Goal: Task Accomplishment & Management: Manage account settings

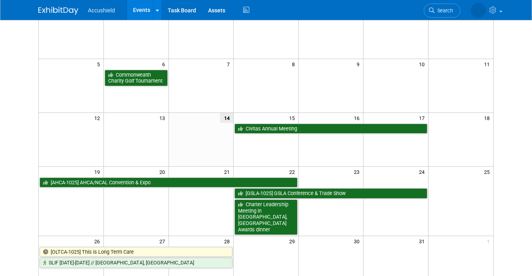
scroll to position [84, 0]
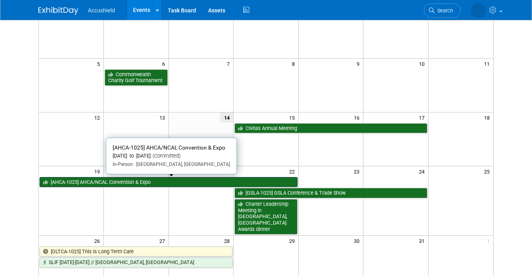
click at [151, 181] on link "[AHCA-1025] AHCA/NCAL Convention & Expo" at bounding box center [169, 182] width 258 height 10
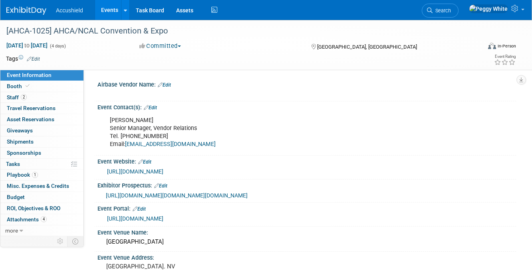
select select "Yes"
select select "WIP"
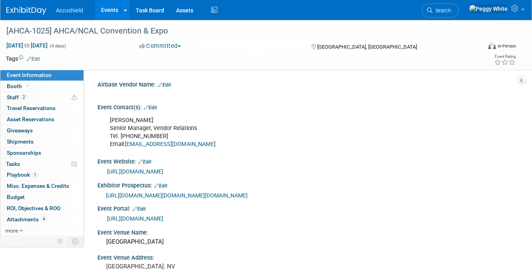
scroll to position [0, 0]
click at [15, 84] on span "Booth" at bounding box center [19, 86] width 24 height 6
